Goal: Task Accomplishment & Management: Manage account settings

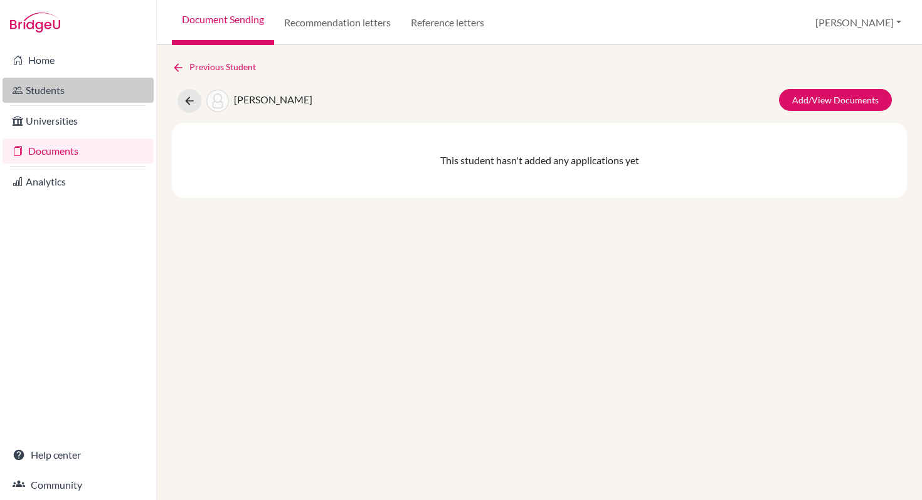
click at [45, 90] on link "Students" at bounding box center [78, 90] width 151 height 25
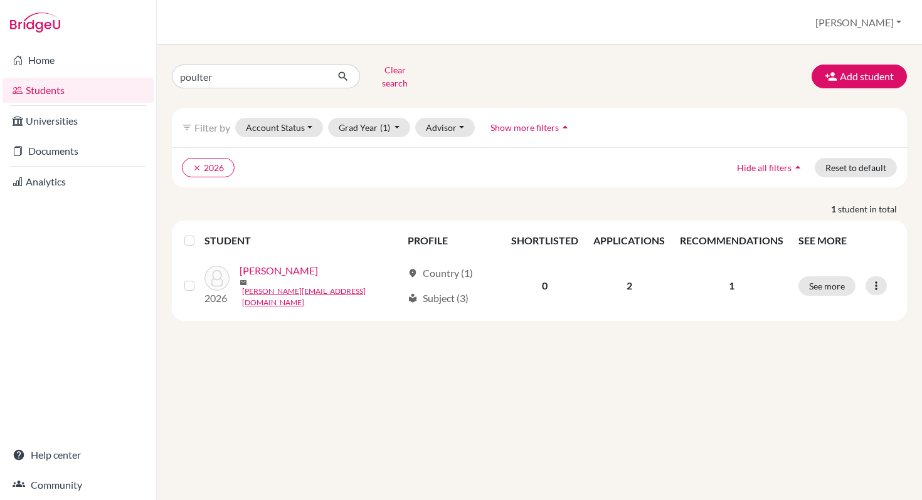
click at [0, 127] on li "Universities" at bounding box center [78, 121] width 156 height 30
click at [42, 90] on link "Students" at bounding box center [78, 90] width 151 height 25
drag, startPoint x: 218, startPoint y: 70, endPoint x: 162, endPoint y: 72, distance: 55.9
click at [162, 72] on div "poulter Clear search" at bounding box center [287, 76] width 251 height 33
type input "murphy"
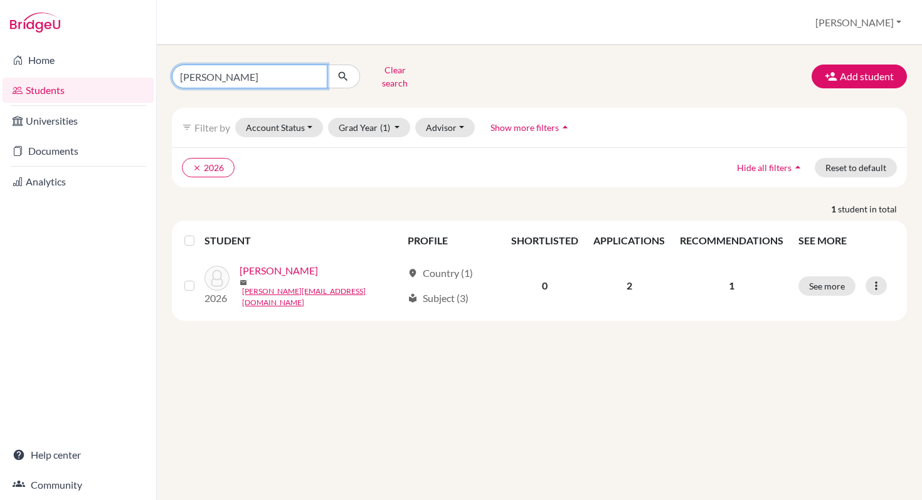
click button "submit" at bounding box center [343, 77] width 33 height 24
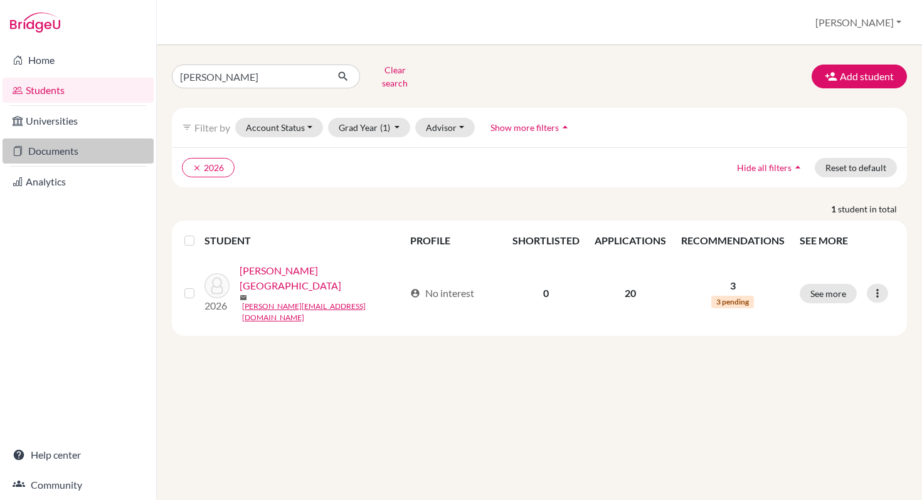
click at [62, 150] on link "Documents" at bounding box center [78, 151] width 151 height 25
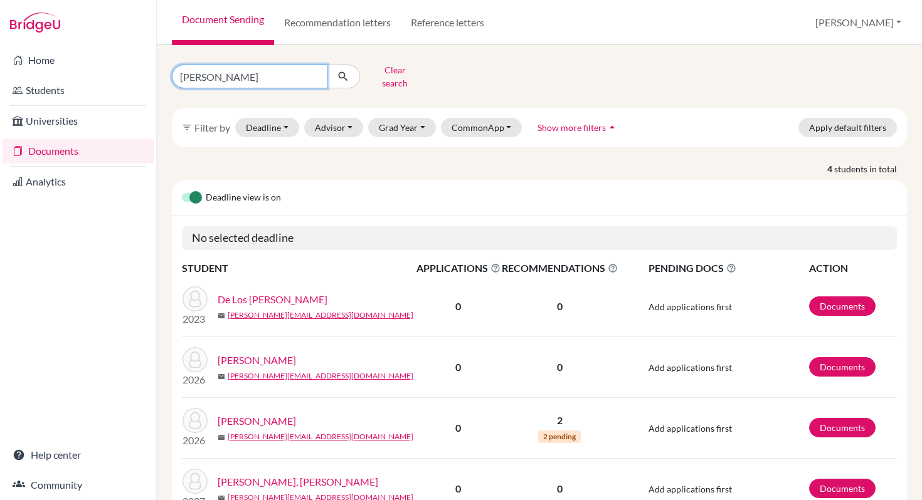
drag, startPoint x: 224, startPoint y: 75, endPoint x: 148, endPoint y: 75, distance: 75.9
click at [148, 75] on div "Home Students Universities Documents Analytics Help center Community Document S…" at bounding box center [461, 250] width 922 height 500
type input "murphy"
click button "submit" at bounding box center [343, 77] width 33 height 24
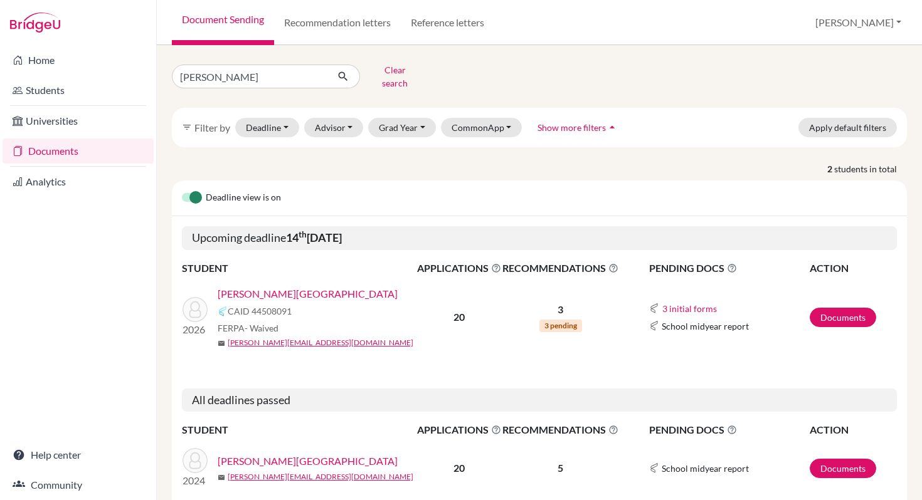
click at [257, 287] on link "Murphy, Kylah" at bounding box center [308, 294] width 180 height 15
click at [257, 287] on link "[PERSON_NAME][GEOGRAPHIC_DATA]" at bounding box center [308, 294] width 180 height 15
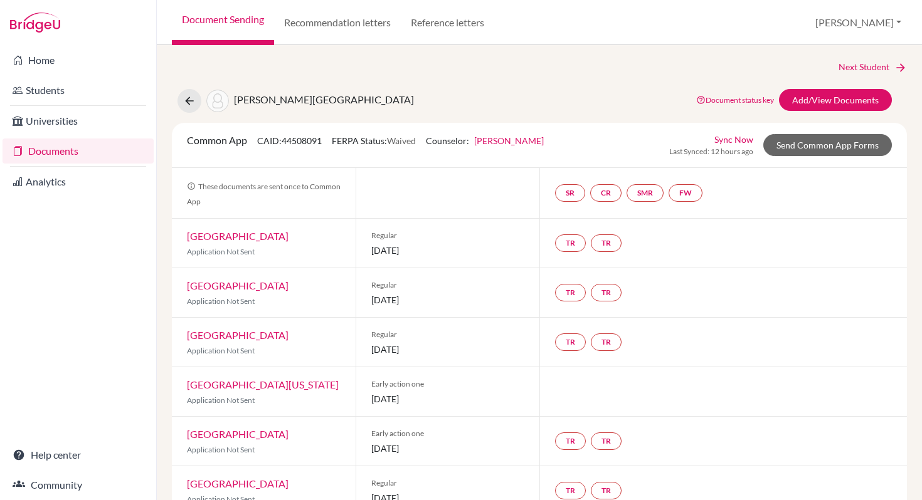
click at [737, 139] on link "Sync Now" at bounding box center [733, 139] width 39 height 13
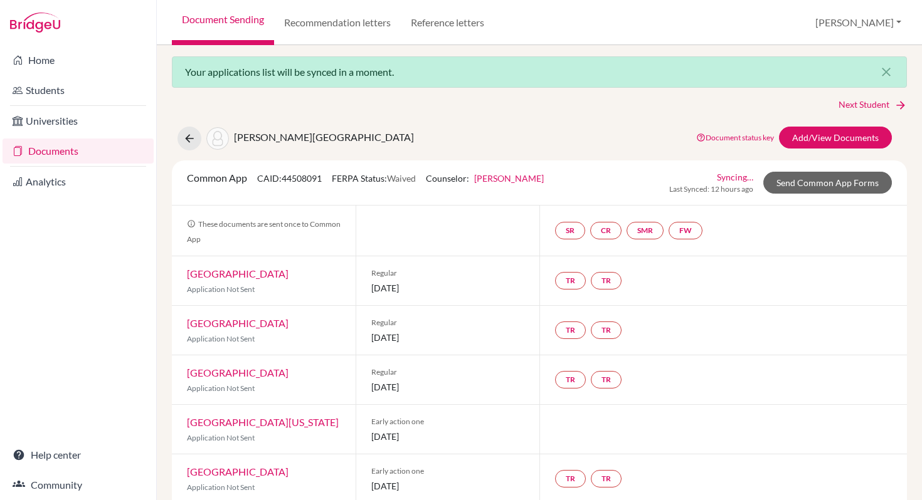
scroll to position [4, 0]
click at [821, 134] on link "Add/View Documents" at bounding box center [835, 137] width 113 height 22
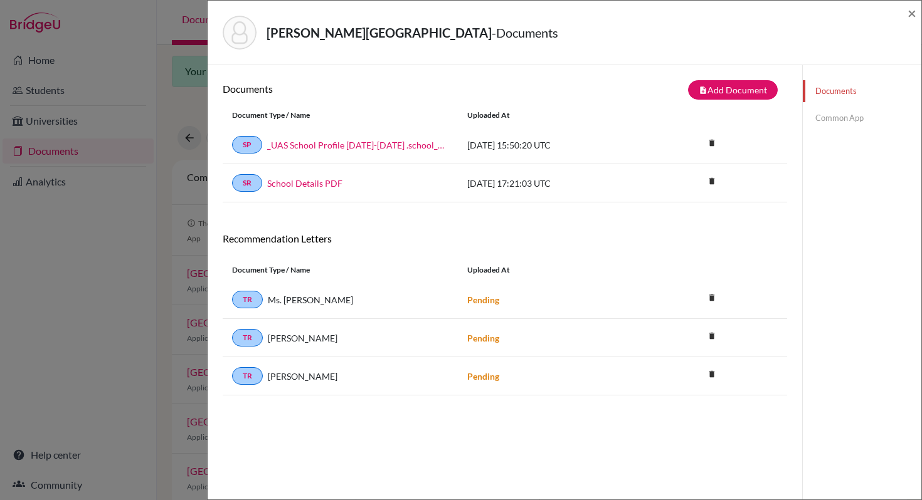
click at [832, 118] on link "Common App" at bounding box center [862, 118] width 119 height 22
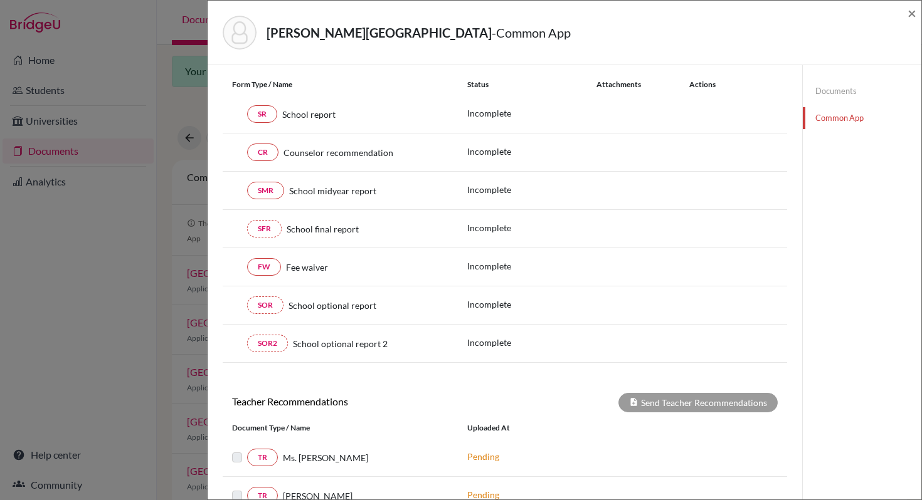
scroll to position [122, 0]
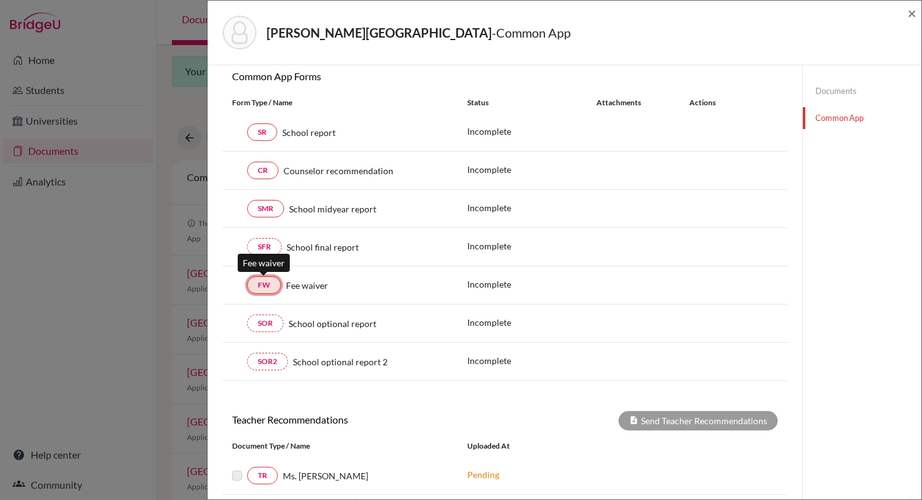
click at [262, 286] on link "FW" at bounding box center [264, 286] width 34 height 18
click at [839, 266] on div "Documents Common App" at bounding box center [861, 324] width 119 height 763
click at [477, 283] on p "Incomplete" at bounding box center [531, 284] width 129 height 13
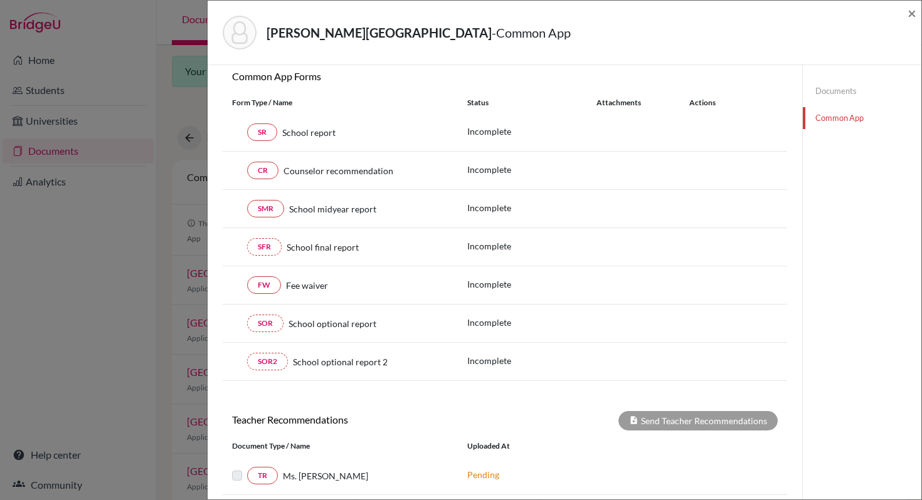
scroll to position [0, 0]
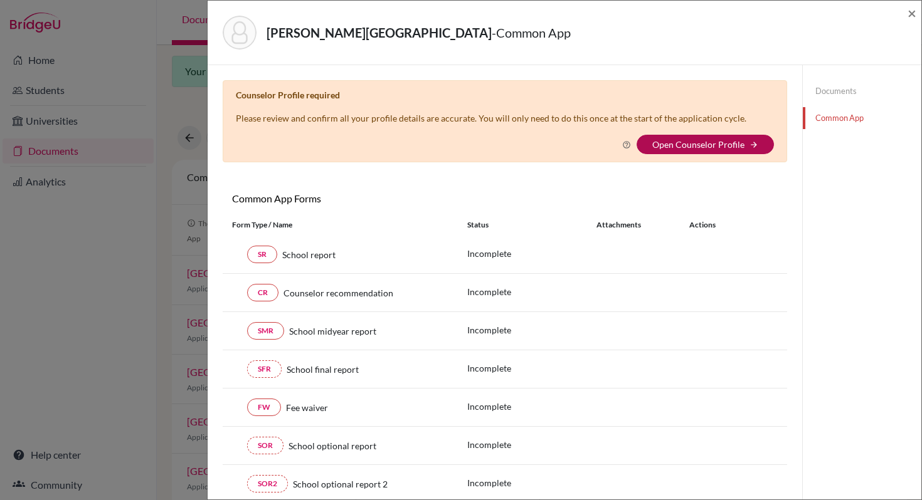
click at [683, 140] on link "Open Counselor Profile" at bounding box center [698, 144] width 92 height 11
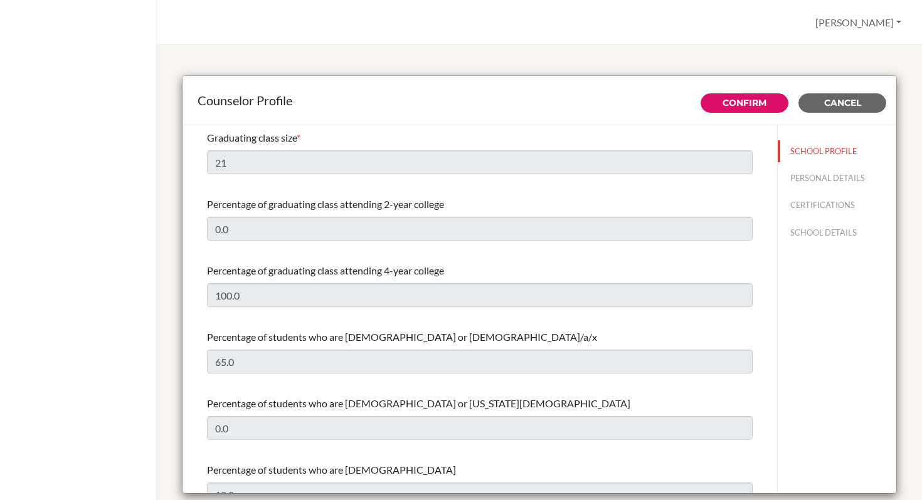
select select "0"
select select "350293"
click at [839, 105] on span "Cancel" at bounding box center [842, 102] width 37 height 11
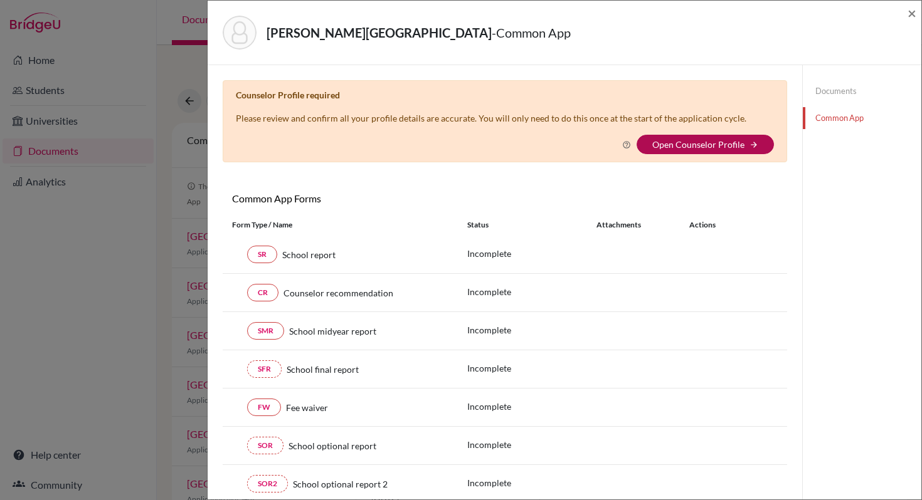
click at [673, 144] on link "Open Counselor Profile" at bounding box center [698, 144] width 92 height 11
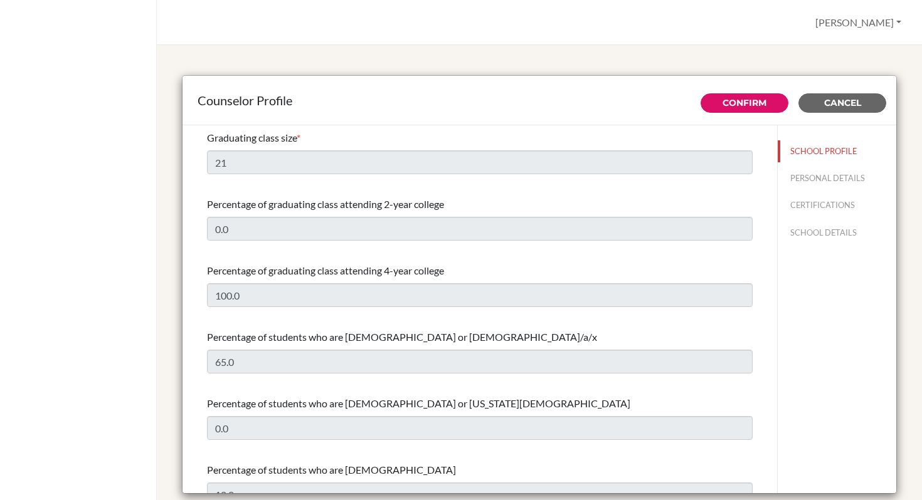
select select "0"
select select "350293"
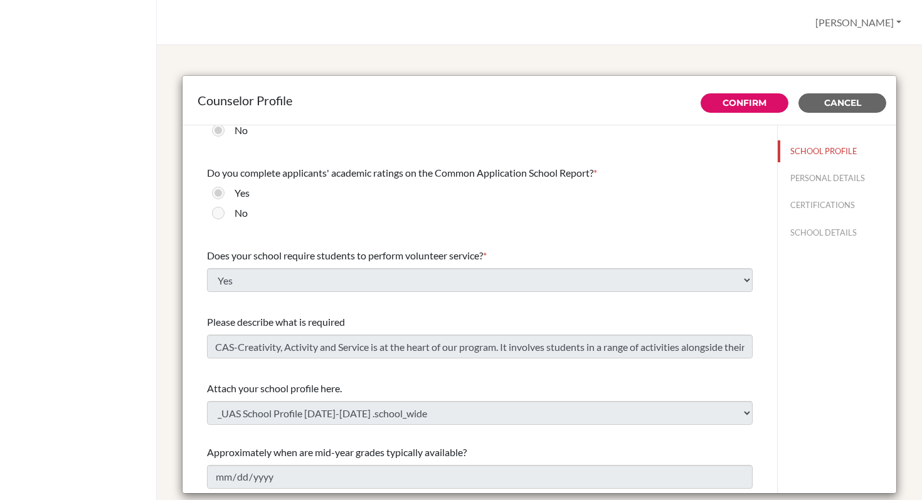
scroll to position [1399, 0]
click at [812, 178] on button "PERSONAL DETAILS" at bounding box center [837, 178] width 119 height 22
type input "[PERSON_NAME]"
type input "Taskin"
type input "College Counselor"
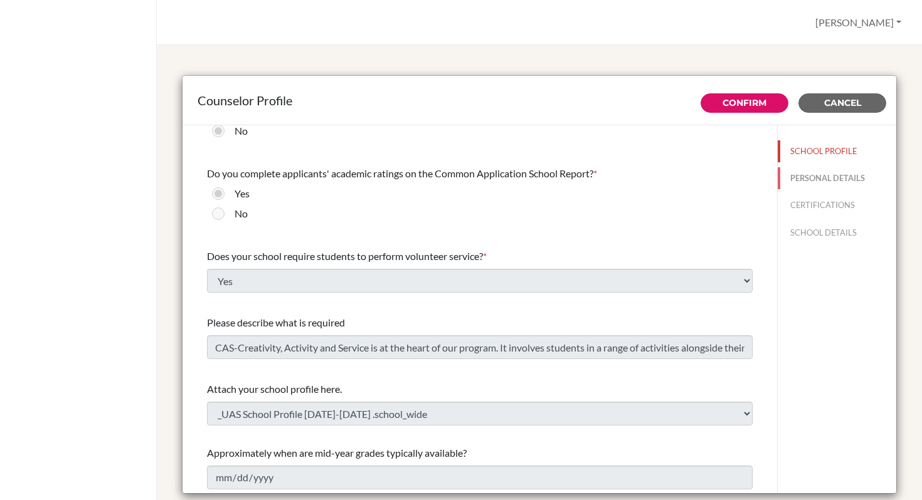
type input "598.260-076-81"
type input "[EMAIL_ADDRESS][DOMAIN_NAME]"
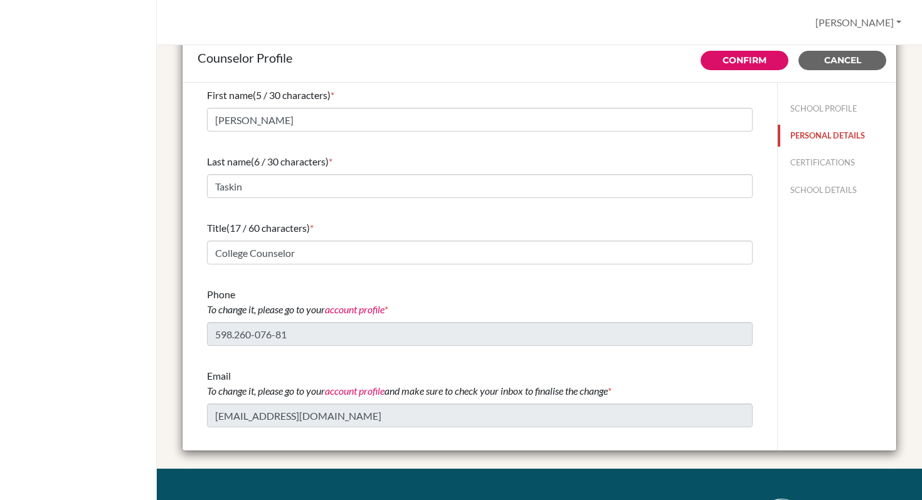
scroll to position [0, 0]
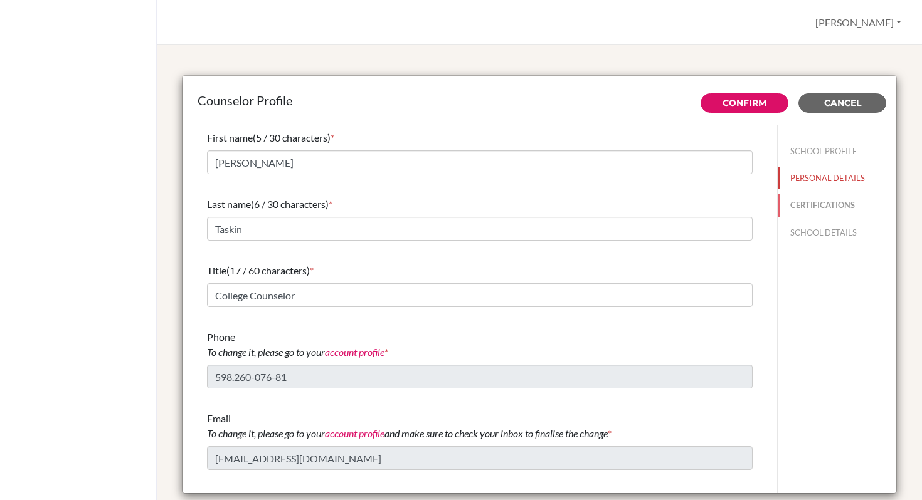
click at [809, 204] on button "CERTIFICATIONS" at bounding box center [837, 205] width 119 height 22
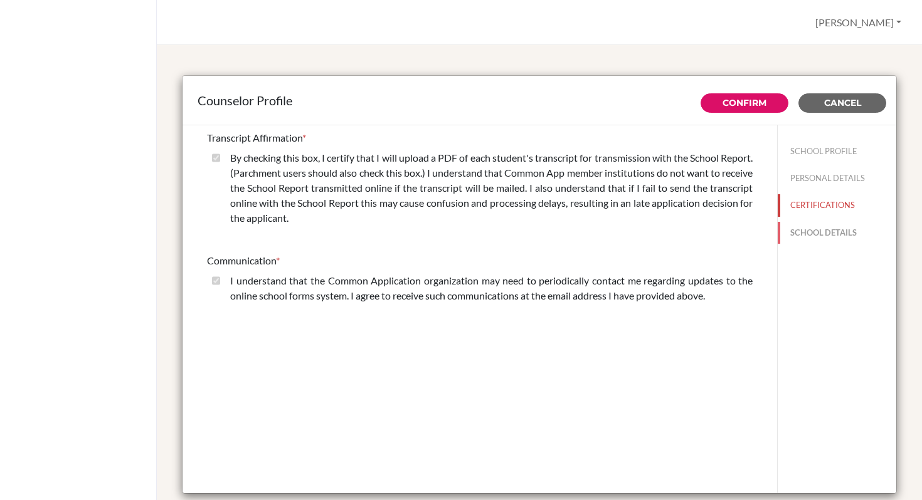
click at [798, 231] on button "SCHOOL DETAILS" at bounding box center [837, 233] width 119 height 22
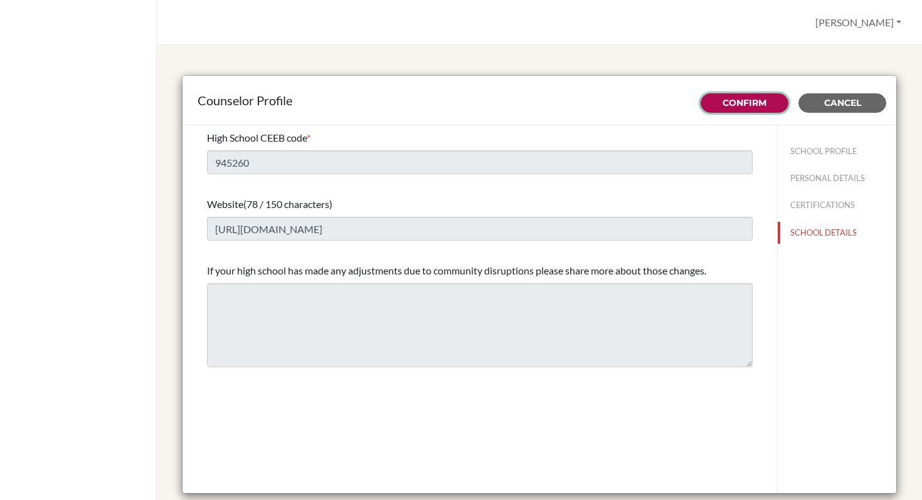
click at [746, 104] on link "Confirm" at bounding box center [745, 102] width 44 height 11
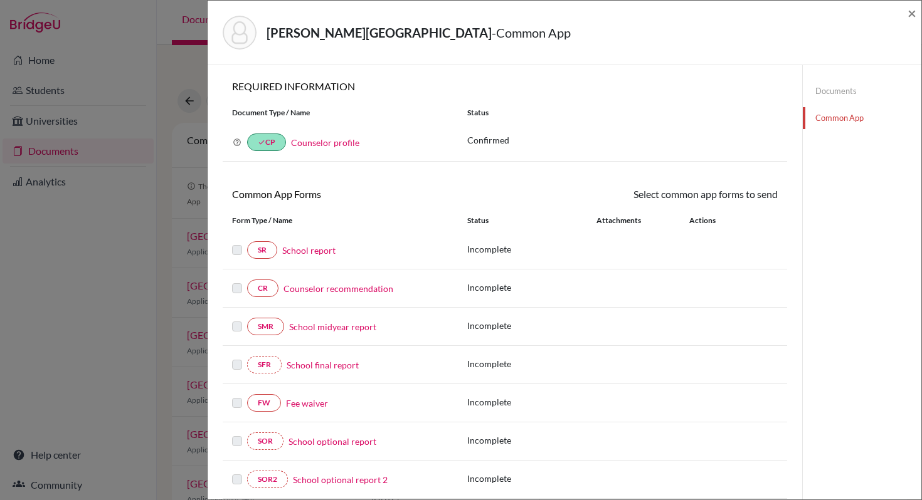
scroll to position [46, 0]
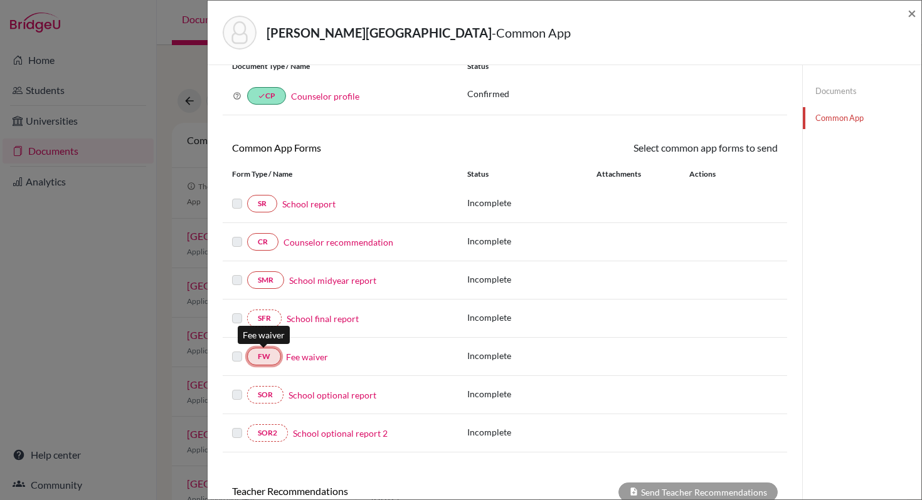
click at [262, 357] on link "FW" at bounding box center [264, 357] width 34 height 18
click at [235, 349] on label at bounding box center [237, 349] width 10 height 0
click at [267, 356] on link "FW" at bounding box center [264, 357] width 34 height 18
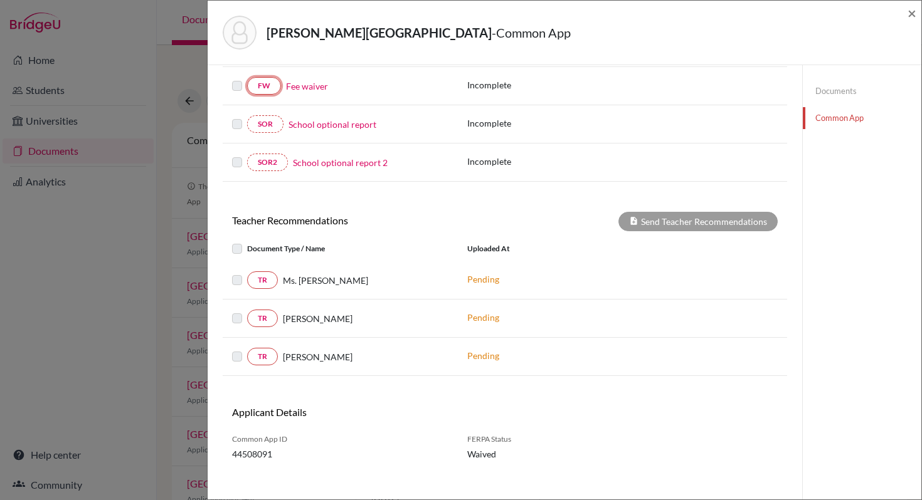
scroll to position [0, 0]
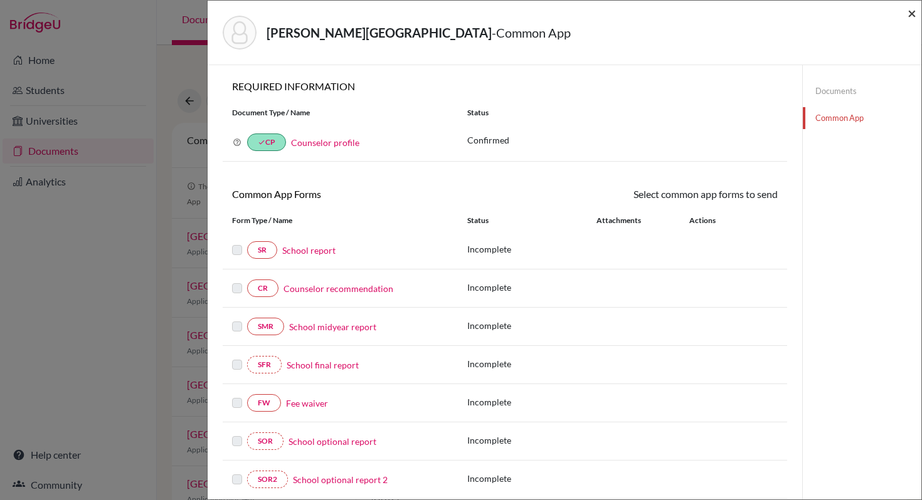
click at [913, 12] on span "×" at bounding box center [912, 13] width 9 height 18
